Goal: Task Accomplishment & Management: Use online tool/utility

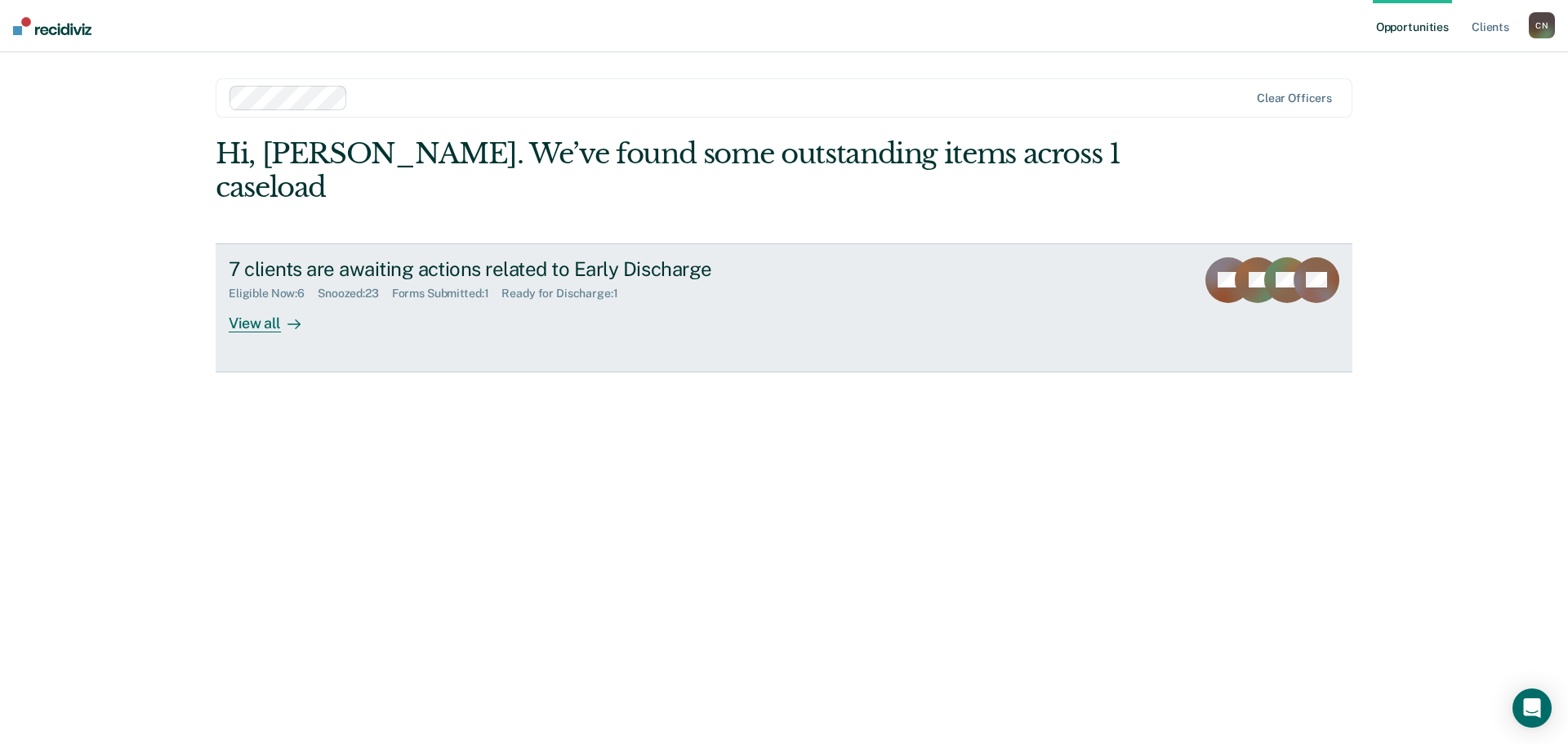
click at [254, 300] on div "View all" at bounding box center [274, 316] width 91 height 32
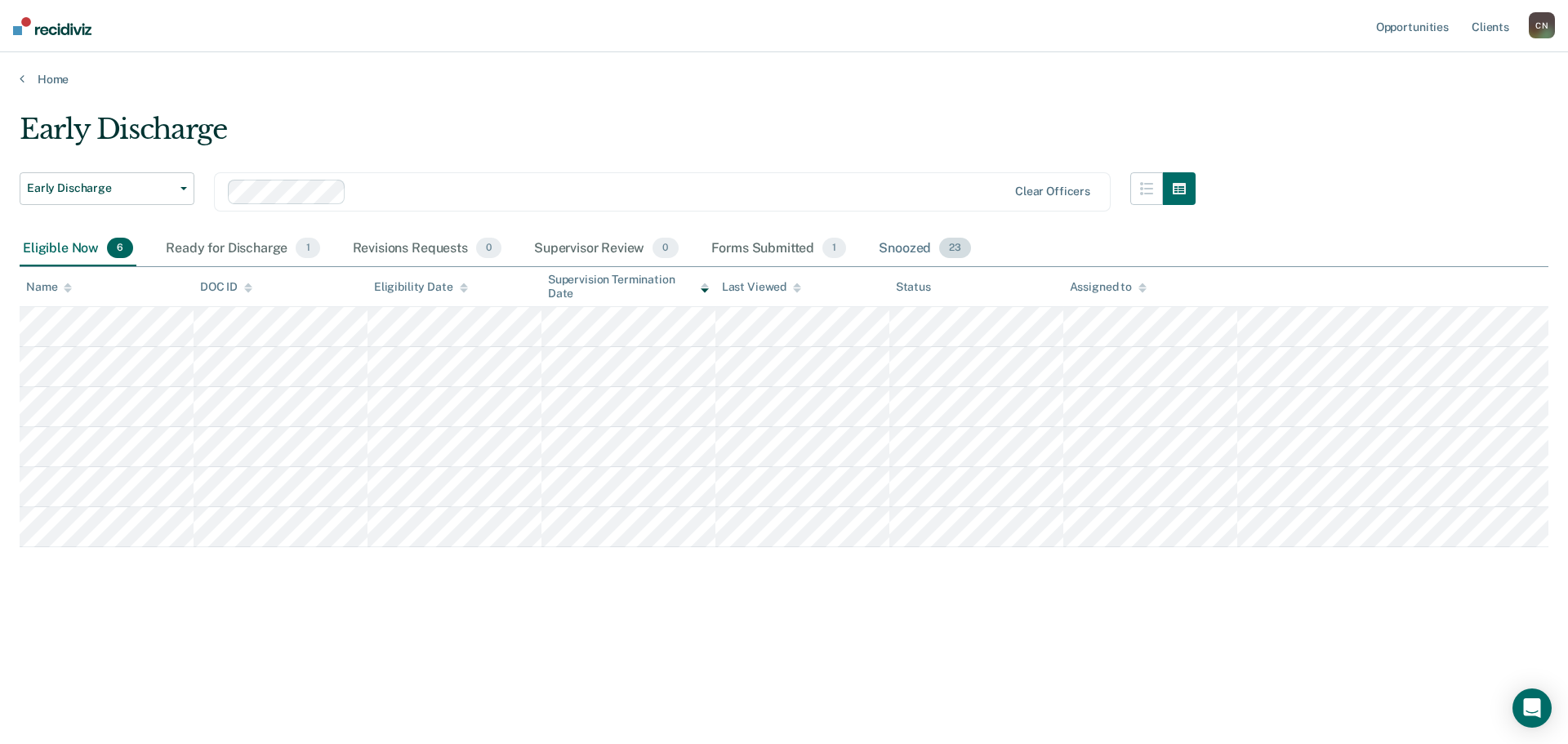
click at [912, 251] on div "Snoozed 23" at bounding box center [925, 248] width 99 height 36
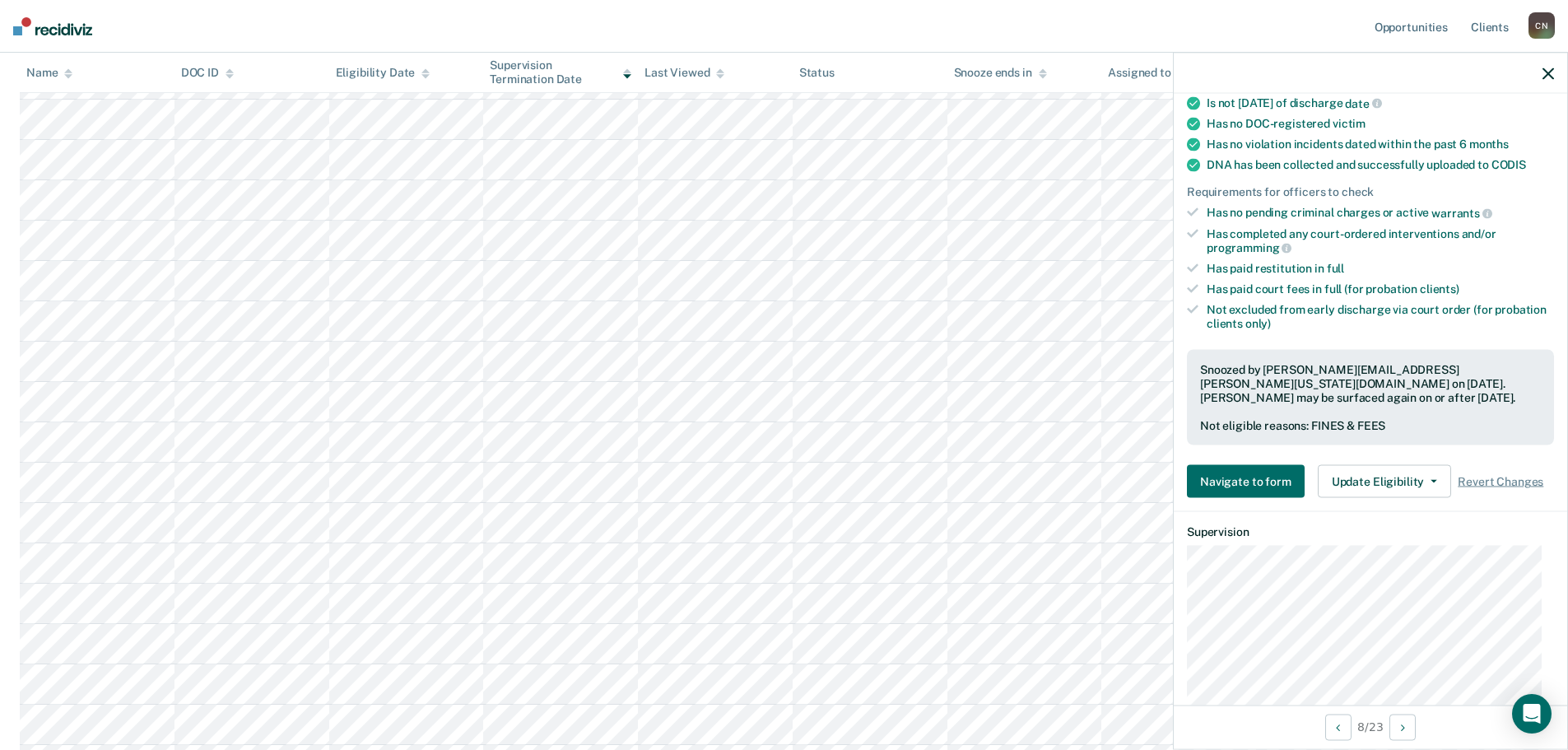
scroll to position [267, 0]
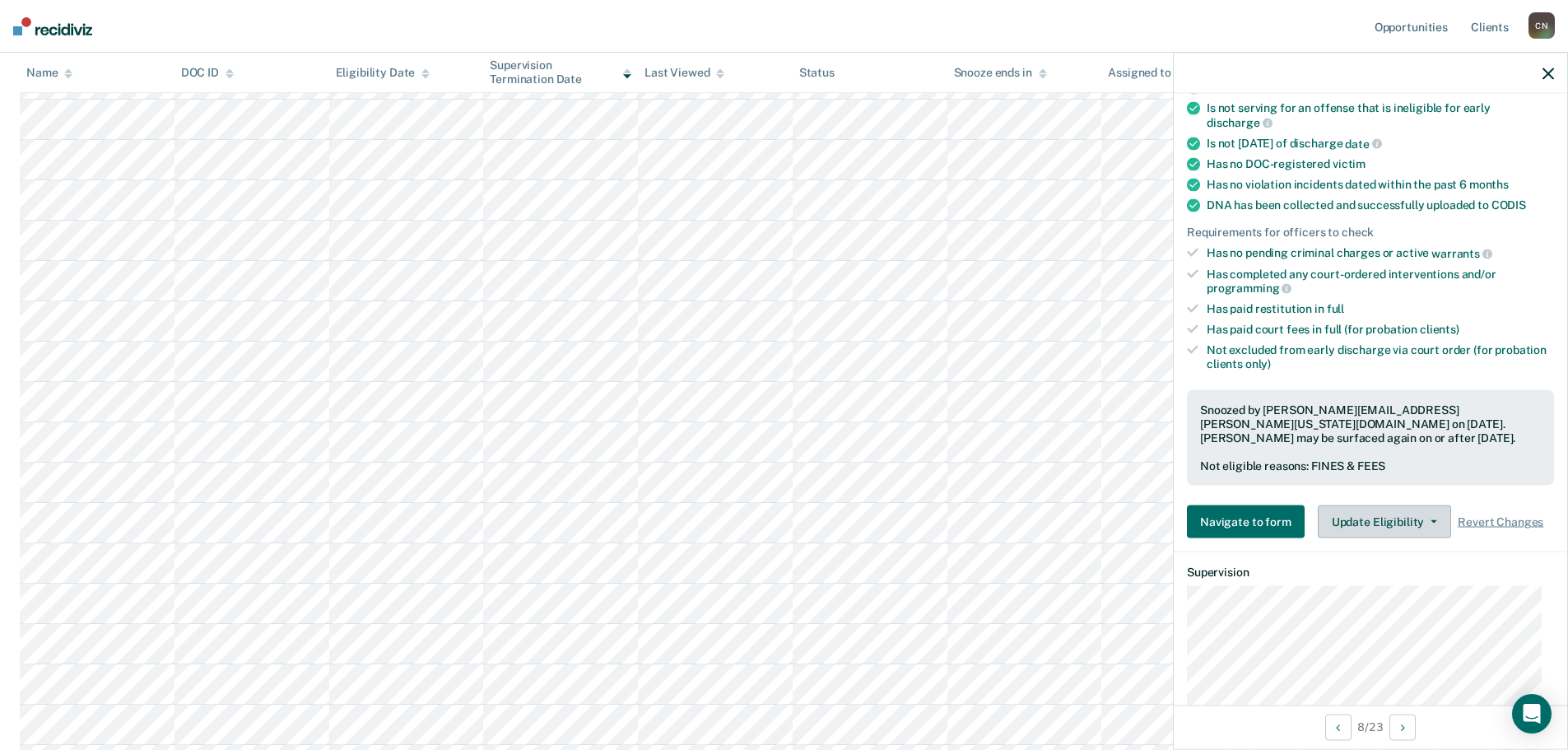
click at [1405, 525] on button "Update Eligibility" at bounding box center [1384, 522] width 133 height 33
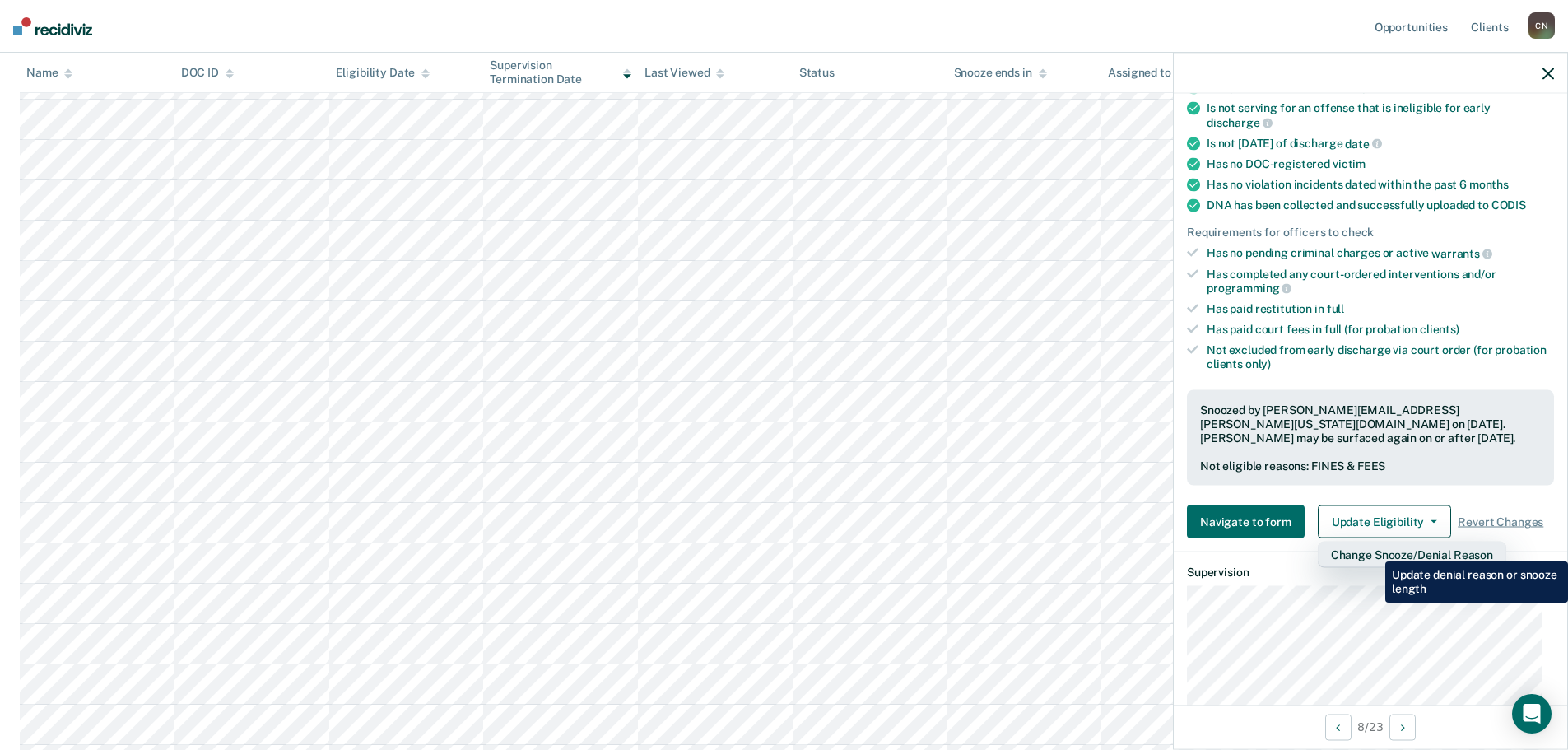
click at [1373, 549] on button "Change Snooze/Denial Reason" at bounding box center [1412, 554] width 188 height 26
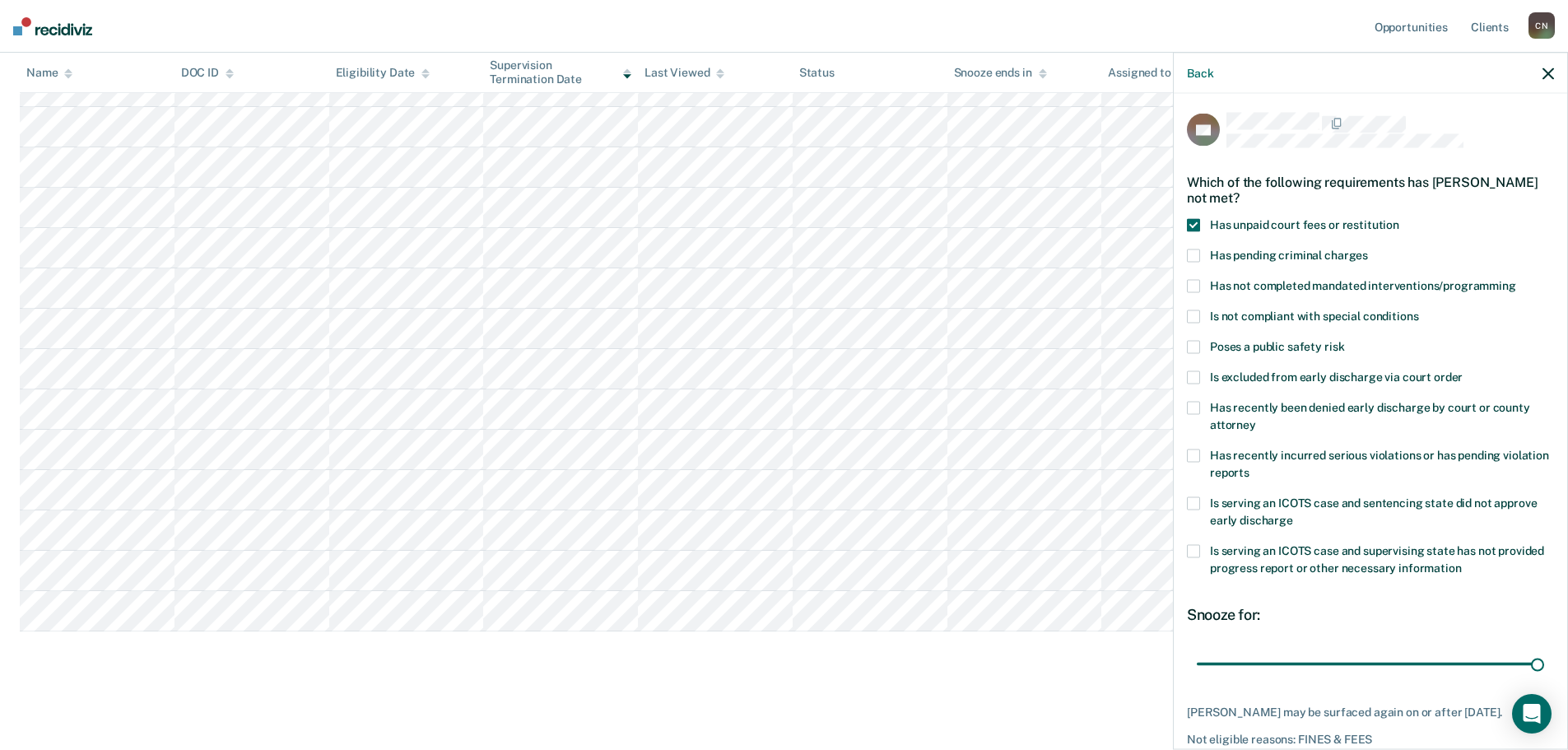
scroll to position [0, 0]
click at [1192, 227] on span at bounding box center [1194, 227] width 14 height 14
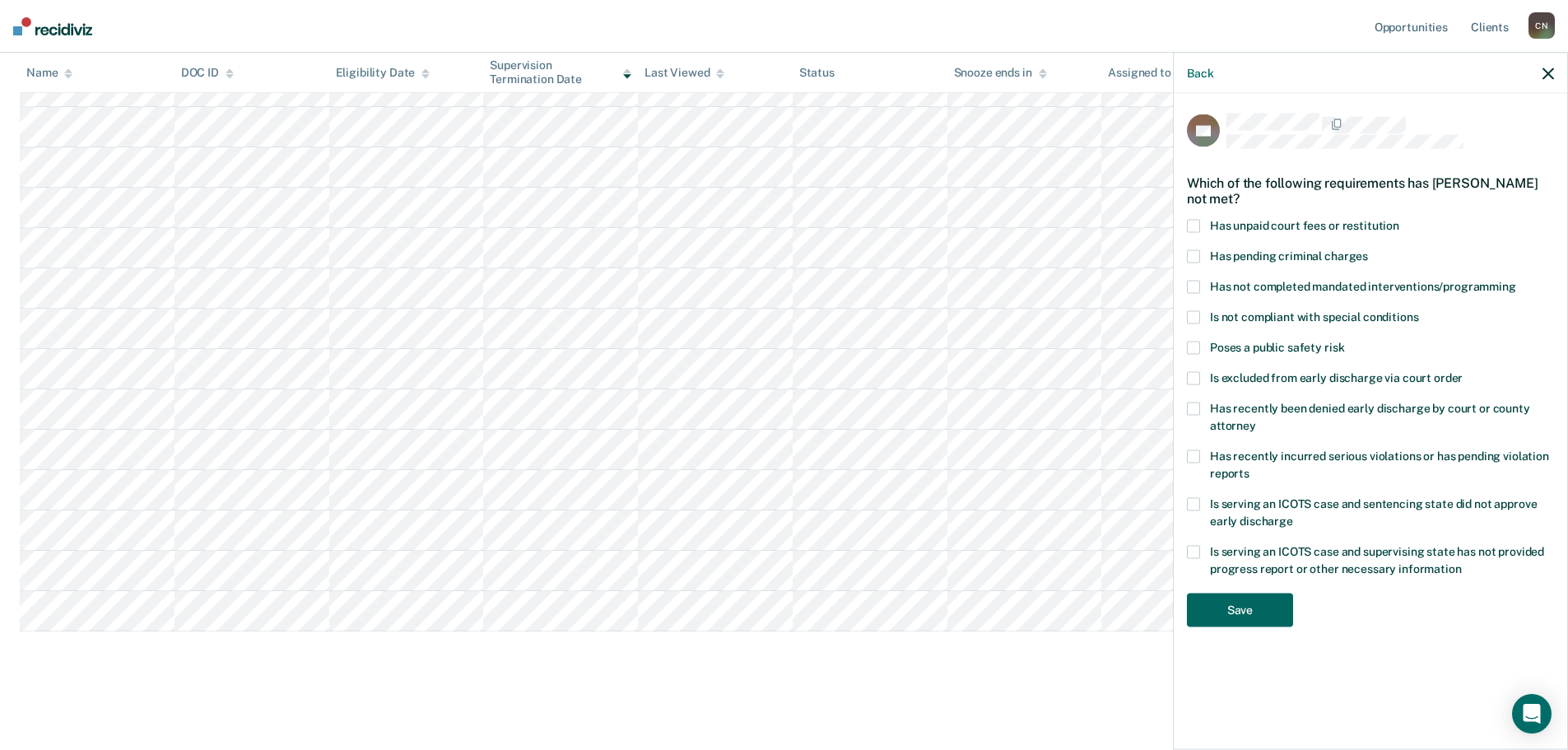
click at [1254, 611] on button "Save" at bounding box center [1240, 610] width 106 height 34
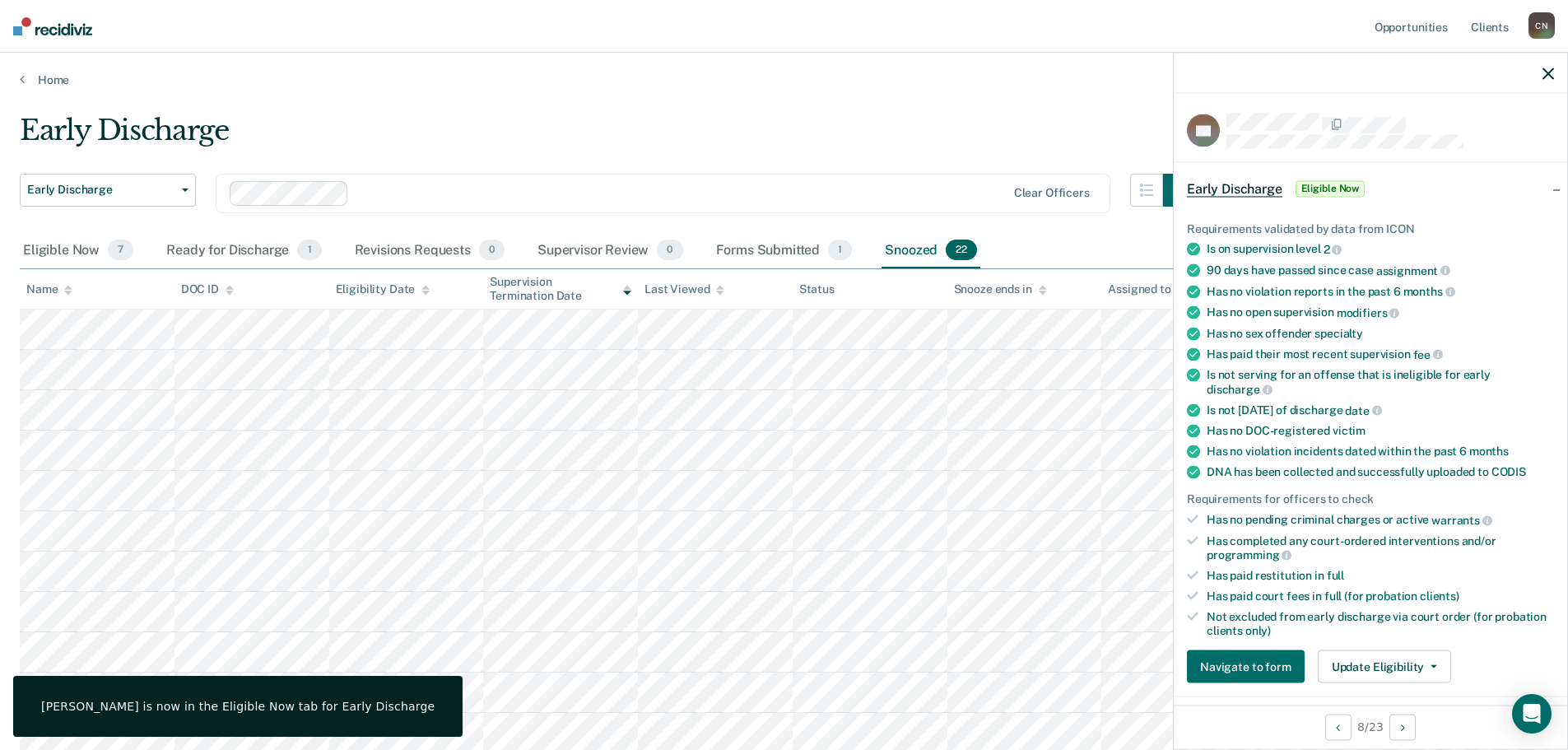
click at [1549, 71] on icon "button" at bounding box center [1549, 74] width 12 height 12
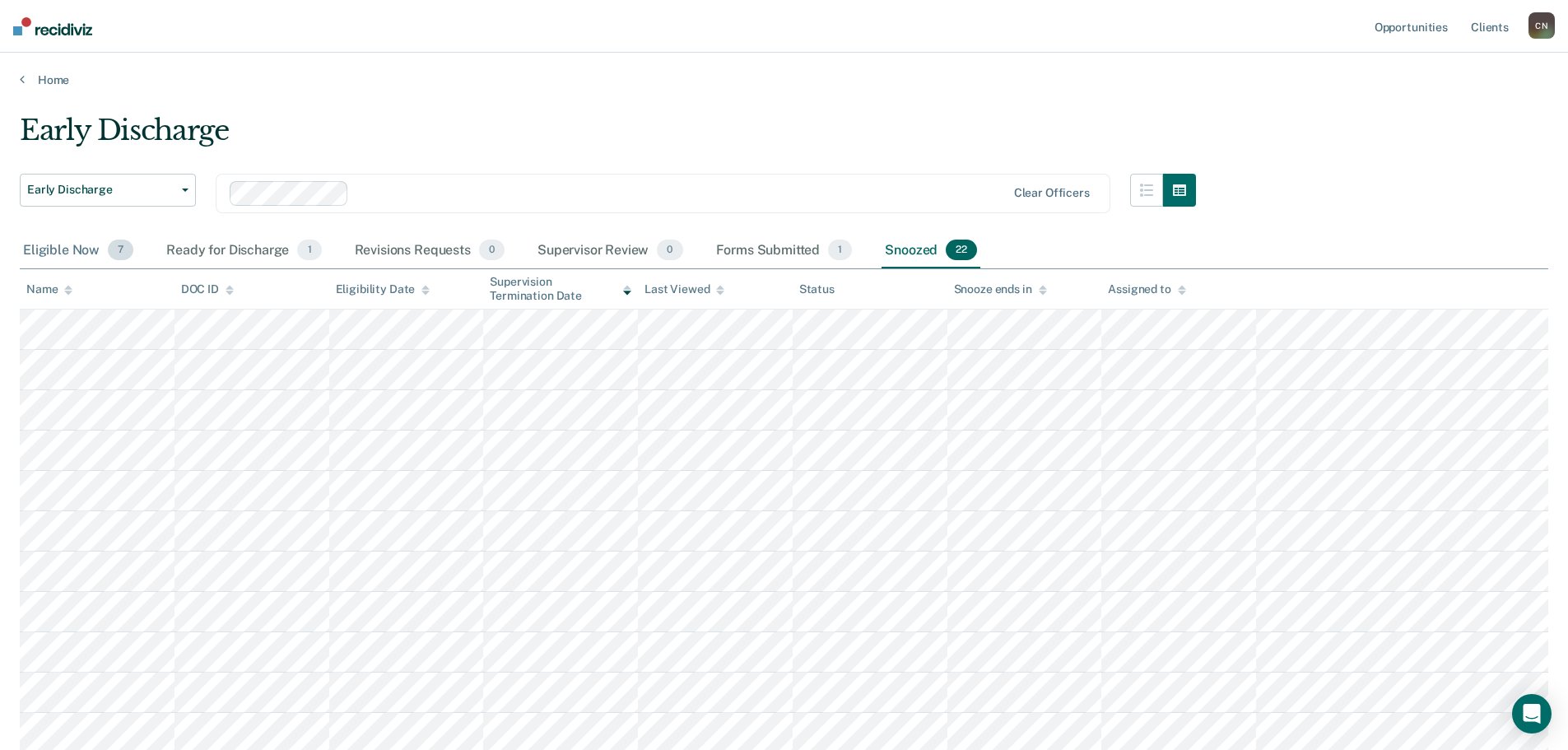
click at [124, 257] on span "7" at bounding box center [120, 250] width 25 height 21
